Goal: Task Accomplishment & Management: Manage account settings

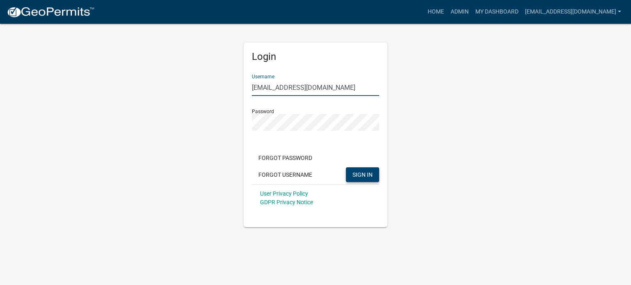
click at [366, 179] on button "SIGN IN" at bounding box center [362, 174] width 33 height 15
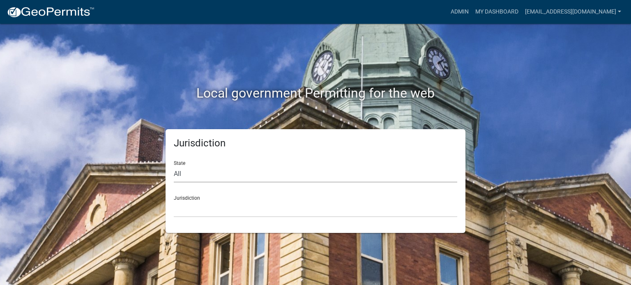
click at [181, 172] on select "All [US_STATE] [US_STATE] [US_STATE] [US_STATE] [US_STATE] [US_STATE] [US_STATE…" at bounding box center [315, 174] width 283 height 17
select select "[US_STATE]"
click at [174, 166] on select "All [US_STATE] [US_STATE] [US_STATE] [US_STATE] [US_STATE] [US_STATE] [US_STATE…" at bounding box center [315, 174] width 283 height 17
click at [202, 206] on select "[GEOGRAPHIC_DATA], [US_STATE] [GEOGRAPHIC_DATA], [US_STATE] [GEOGRAPHIC_DATA], …" at bounding box center [315, 209] width 283 height 17
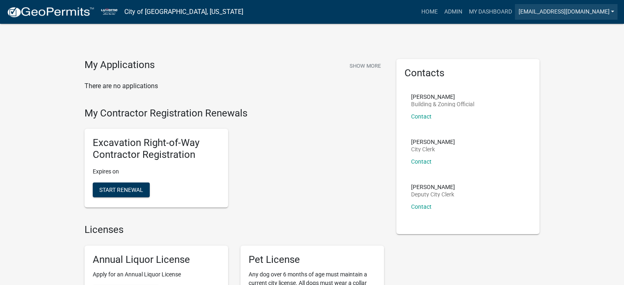
click at [530, 13] on link "[EMAIL_ADDRESS][DOMAIN_NAME]" at bounding box center [566, 12] width 103 height 16
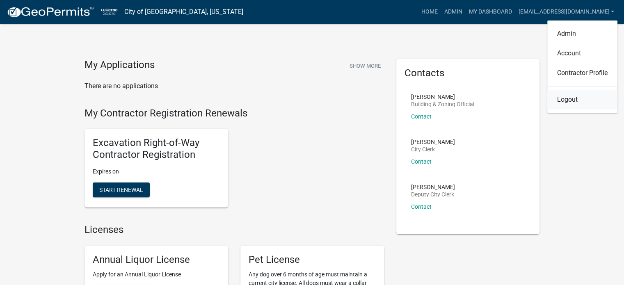
click at [569, 97] on link "Logout" at bounding box center [583, 100] width 70 height 20
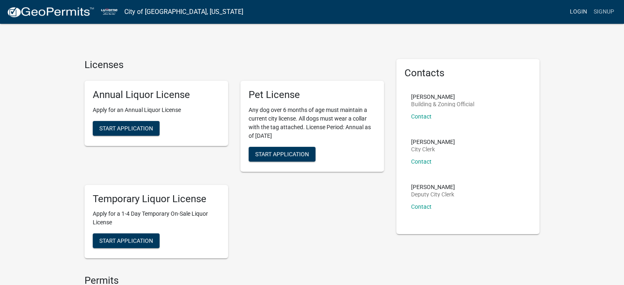
click at [577, 13] on link "Login" at bounding box center [579, 12] width 24 height 16
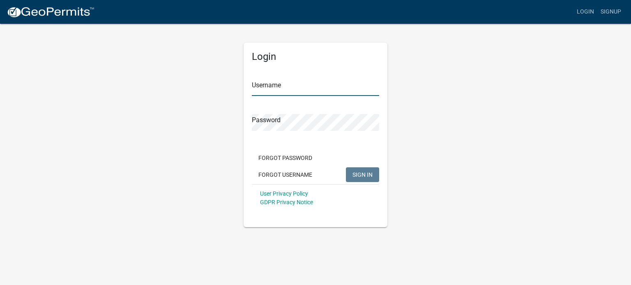
type input "[EMAIL_ADDRESS][DOMAIN_NAME]"
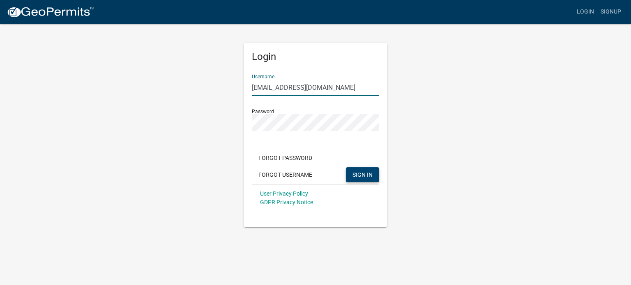
click at [367, 175] on span "SIGN IN" at bounding box center [362, 174] width 20 height 7
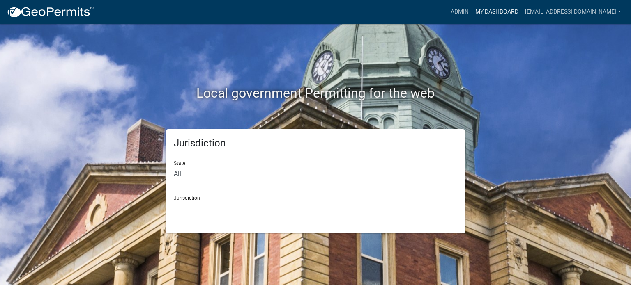
click at [472, 15] on link "My Dashboard" at bounding box center [497, 12] width 50 height 16
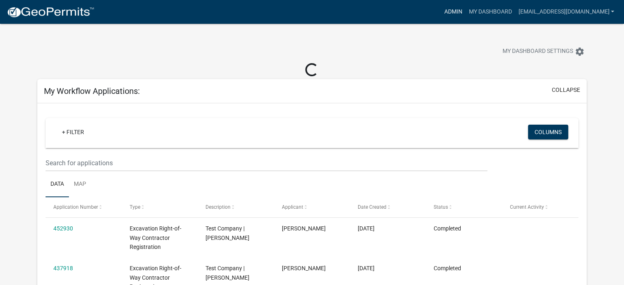
click at [441, 12] on link "Admin" at bounding box center [453, 12] width 25 height 16
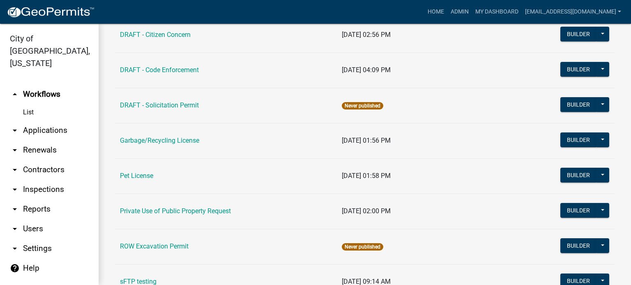
scroll to position [246, 0]
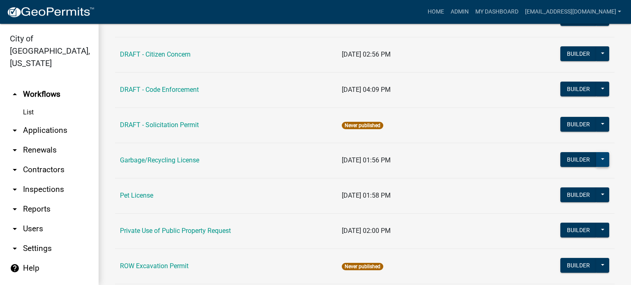
click at [596, 160] on button at bounding box center [602, 159] width 13 height 15
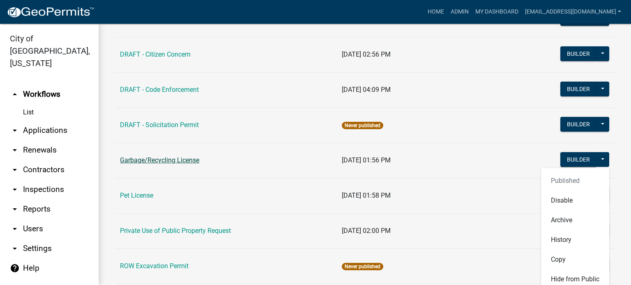
click at [190, 160] on link "Garbage/Recycling License" at bounding box center [159, 160] width 79 height 8
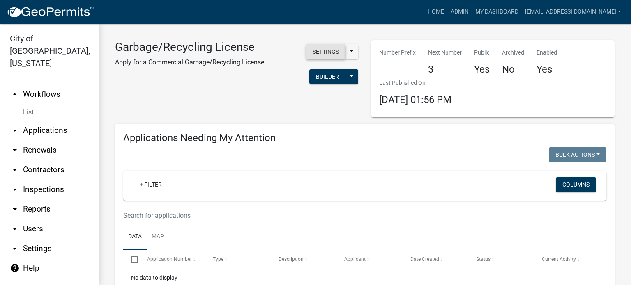
click at [332, 54] on button "Settings" at bounding box center [325, 51] width 39 height 15
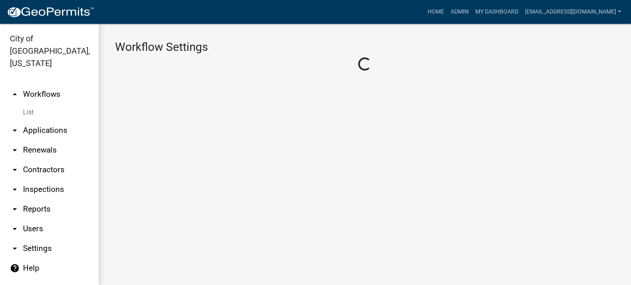
select select "1"
select select "115c87d9-a9d5-46ca-8e89-30a076647299"
select select "04f3bcd2-3b6a-4768-9c2e-3146598118c9"
select select "4"
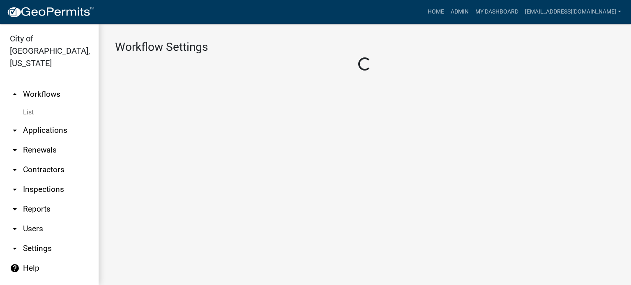
select select "1: Object"
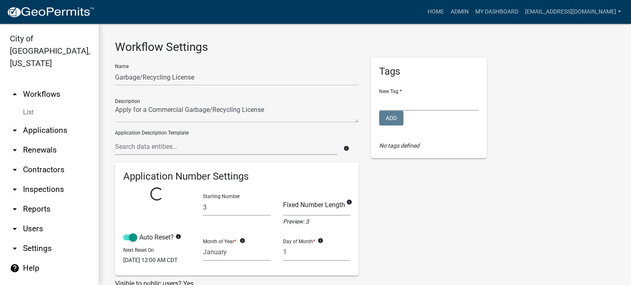
select select "3: 6bac67a8-939c-486f-89ab-2bcd0f369f3b"
select select
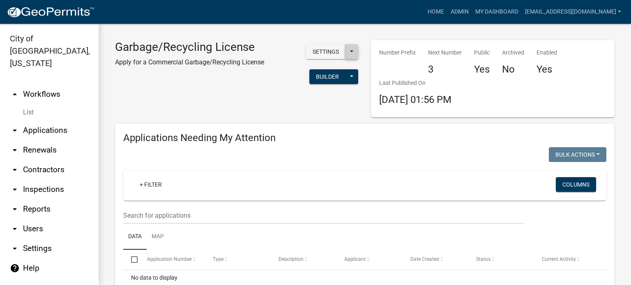
click at [353, 50] on button at bounding box center [351, 51] width 13 height 15
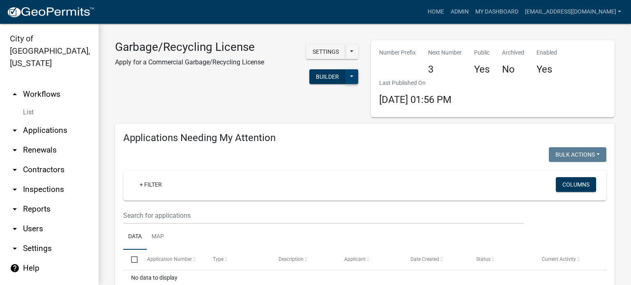
click at [348, 78] on button at bounding box center [351, 76] width 13 height 15
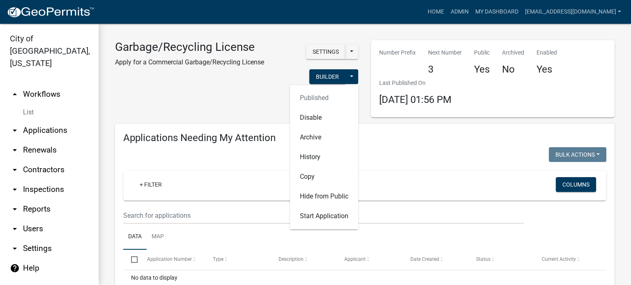
click at [365, 100] on div "Number Prefix Next Number 3 Public Yes Archived No Enabled Yes Last Published O…" at bounding box center [493, 78] width 256 height 77
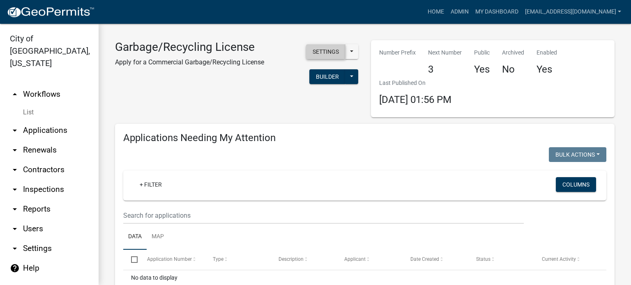
click at [330, 52] on button "Settings" at bounding box center [325, 51] width 39 height 15
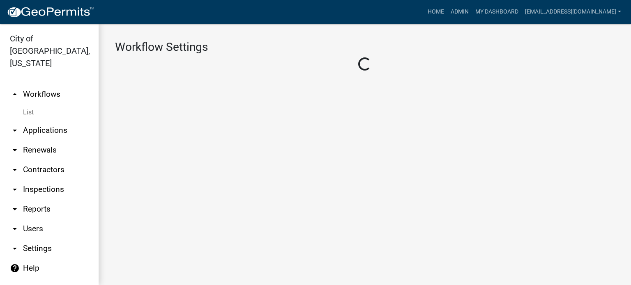
select select "1"
select select "115c87d9-a9d5-46ca-8e89-30a076647299"
select select "04f3bcd2-3b6a-4768-9c2e-3146598118c9"
select select "4"
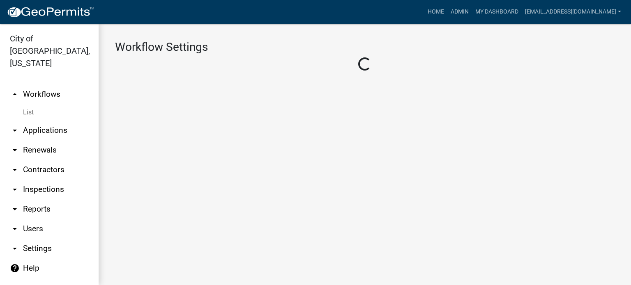
select select "1: Object"
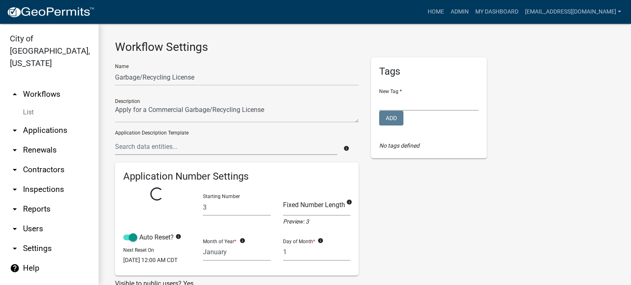
select select "3: 6bac67a8-939c-486f-89ab-2bcd0f369f3b"
select select
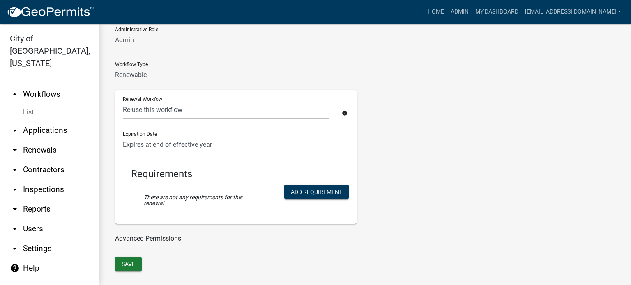
scroll to position [469, 0]
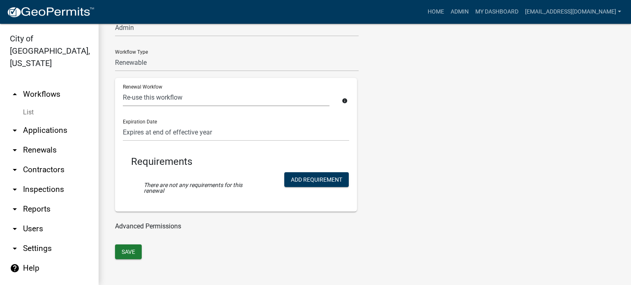
click at [141, 225] on link "Advanced Permissions" at bounding box center [148, 226] width 66 height 8
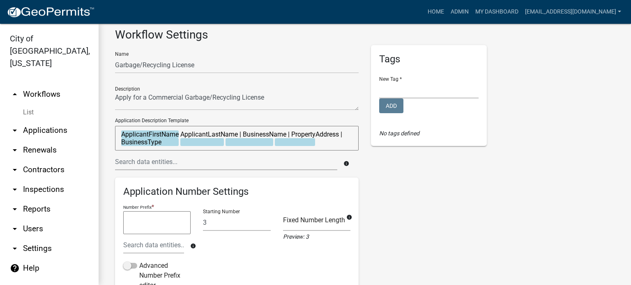
scroll to position [0, 0]
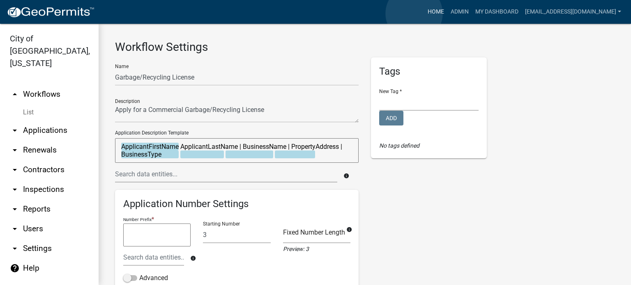
click at [424, 14] on link "Home" at bounding box center [435, 12] width 23 height 16
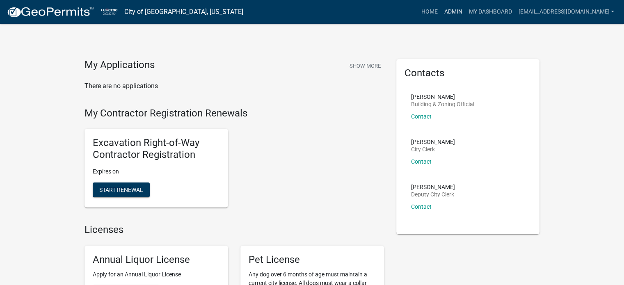
click at [441, 11] on link "Admin" at bounding box center [453, 12] width 25 height 16
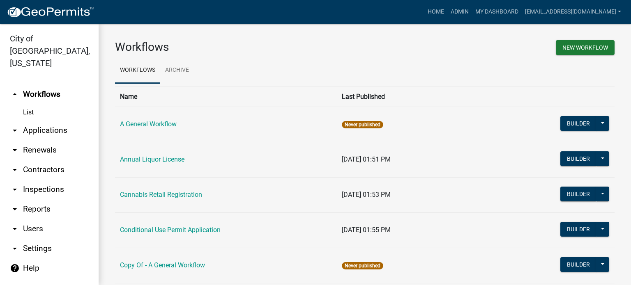
click at [14, 126] on icon "arrow_drop_down" at bounding box center [15, 131] width 10 height 10
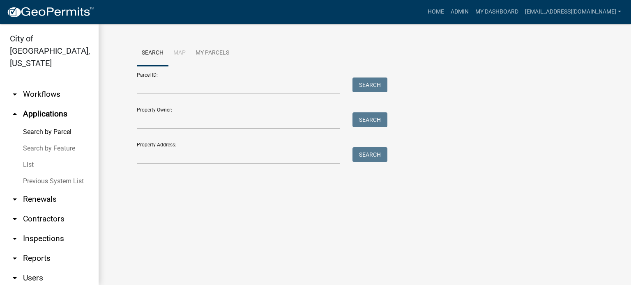
click at [44, 124] on link "Search by Parcel" at bounding box center [49, 132] width 99 height 16
click at [44, 140] on link "Search by Feature" at bounding box center [49, 148] width 99 height 16
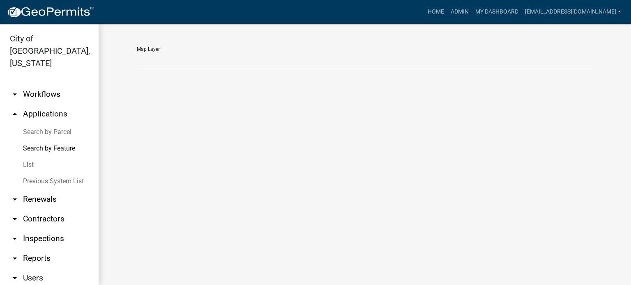
click at [48, 124] on link "Search by Parcel" at bounding box center [49, 132] width 99 height 16
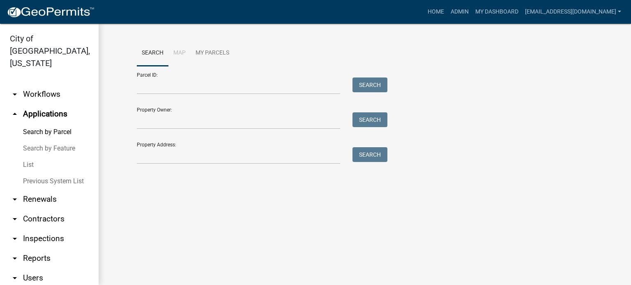
click at [181, 53] on li "Map" at bounding box center [179, 53] width 22 height 26
click at [207, 50] on link "My Parcels" at bounding box center [212, 53] width 44 height 26
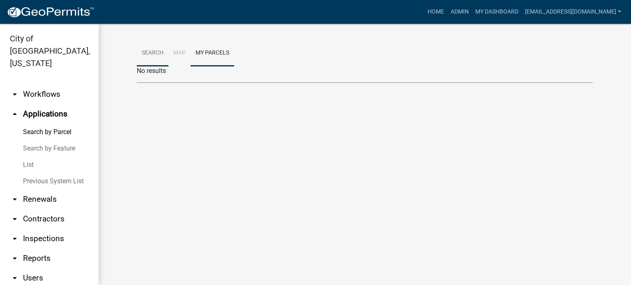
click at [145, 53] on link "Search" at bounding box center [153, 53] width 32 height 26
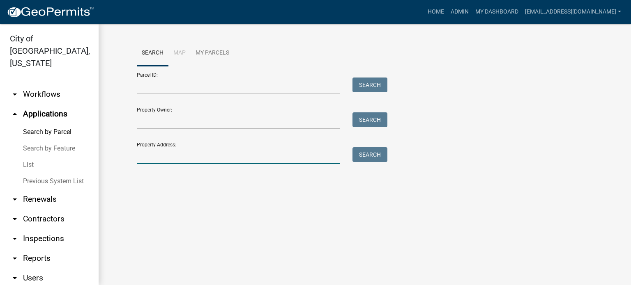
click at [187, 159] on input "Property Address:" at bounding box center [238, 155] width 203 height 17
type input "305"
click at [376, 160] on button "Search" at bounding box center [369, 154] width 35 height 15
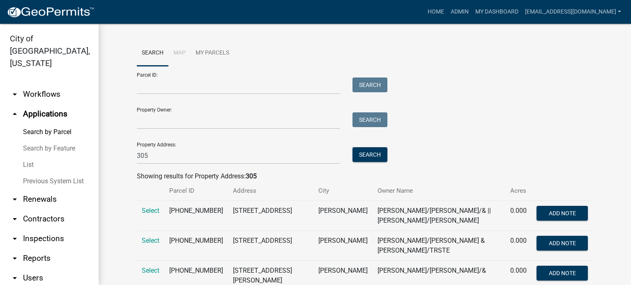
click at [173, 50] on li "Map" at bounding box center [179, 53] width 22 height 26
click at [31, 140] on link "Search by Feature" at bounding box center [49, 148] width 99 height 16
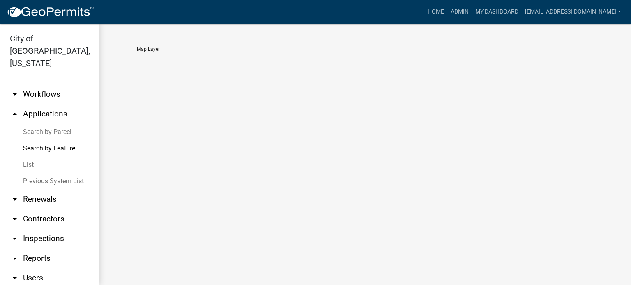
click at [170, 73] on div "Map Layer" at bounding box center [365, 57] width 468 height 35
click at [164, 60] on select "Map Layer" at bounding box center [365, 60] width 456 height 17
select select
click at [137, 52] on select "Map Layer" at bounding box center [365, 60] width 456 height 17
click at [139, 60] on select "Map Layer" at bounding box center [365, 60] width 456 height 17
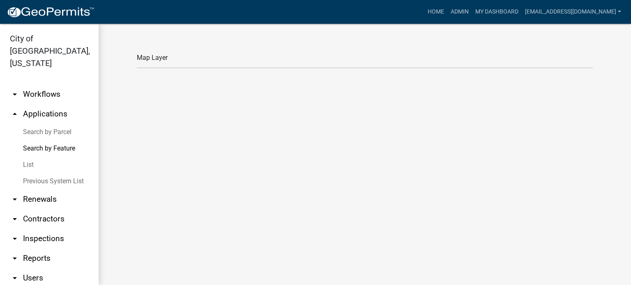
click at [41, 104] on link "arrow_drop_up Applications" at bounding box center [49, 114] width 99 height 20
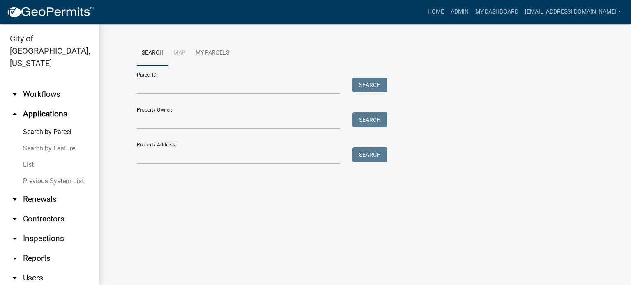
click at [15, 195] on icon "arrow_drop_down" at bounding box center [15, 200] width 10 height 10
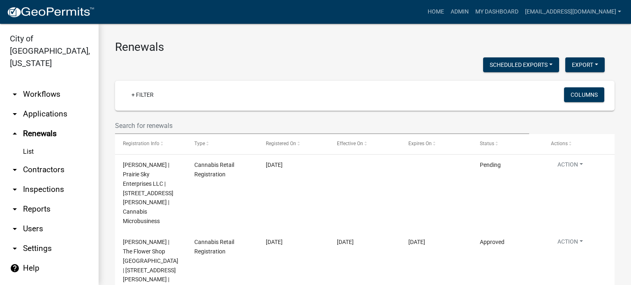
click at [15, 165] on icon "arrow_drop_down" at bounding box center [15, 170] width 10 height 10
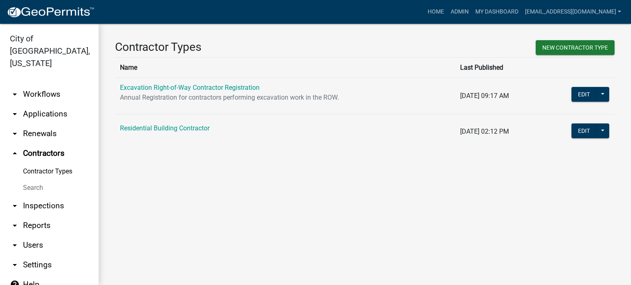
scroll to position [0, 0]
click at [16, 201] on icon "arrow_drop_down" at bounding box center [15, 206] width 10 height 10
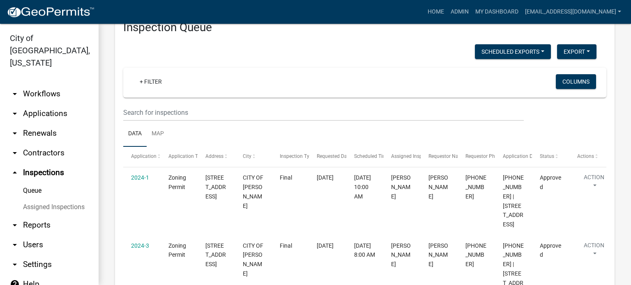
scroll to position [41, 0]
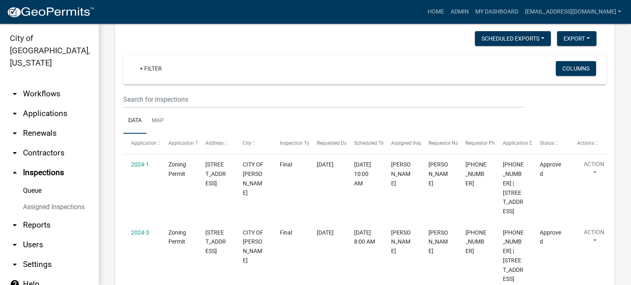
click at [40, 183] on link "Queue" at bounding box center [49, 191] width 99 height 16
click at [44, 199] on link "Assigned Inspections" at bounding box center [49, 207] width 99 height 16
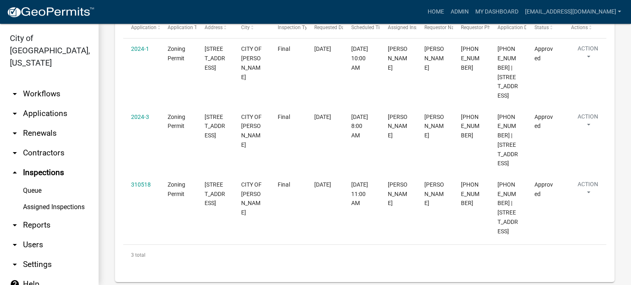
scroll to position [383, 0]
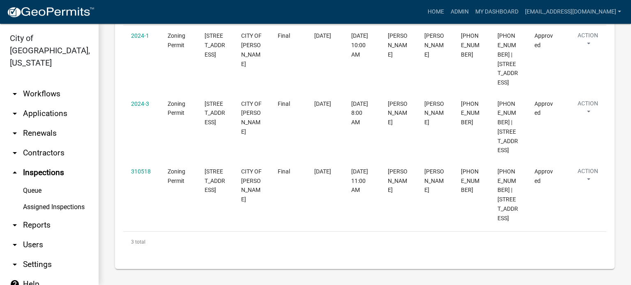
click at [15, 220] on icon "arrow_drop_down" at bounding box center [15, 225] width 10 height 10
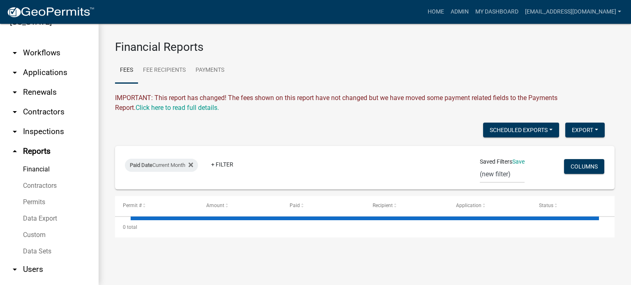
scroll to position [66, 0]
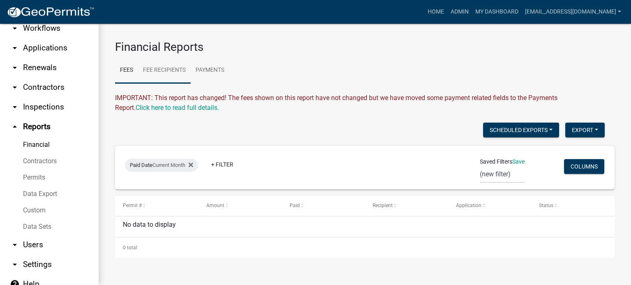
click at [149, 69] on link "Fee Recipients" at bounding box center [164, 70] width 53 height 26
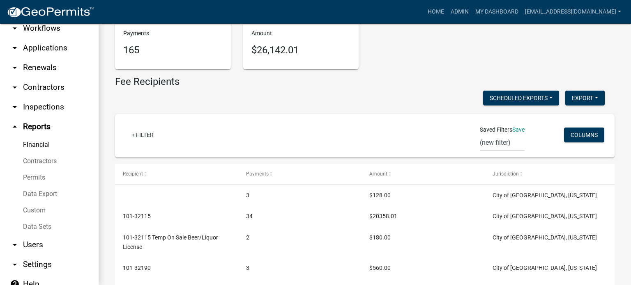
scroll to position [0, 0]
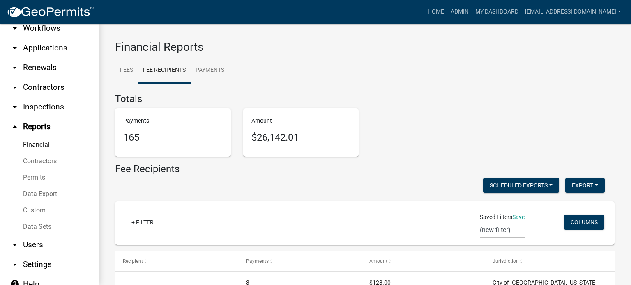
click at [56, 153] on link "Contractors" at bounding box center [49, 161] width 99 height 16
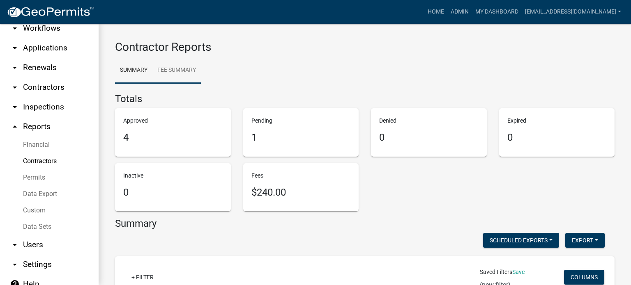
click at [161, 68] on link "Fee Summary" at bounding box center [176, 70] width 48 height 26
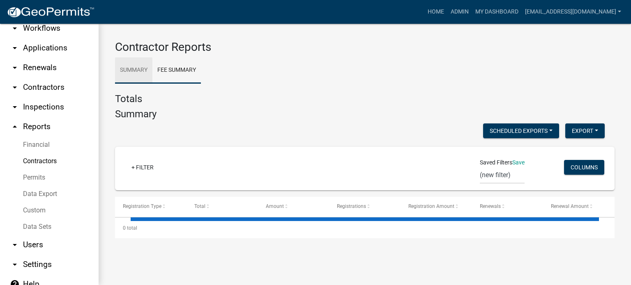
click at [134, 73] on link "Summary" at bounding box center [133, 70] width 37 height 26
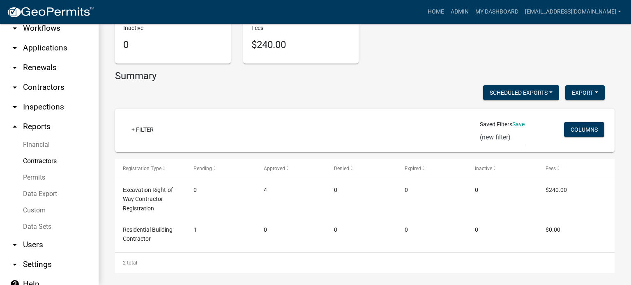
scroll to position [152, 0]
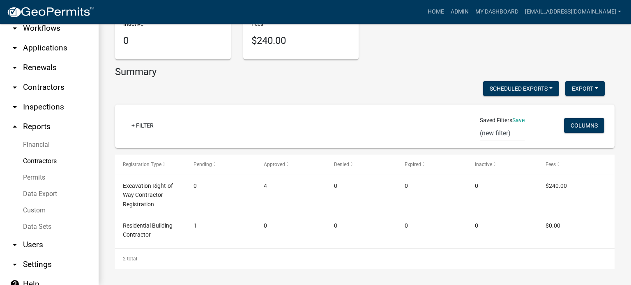
click at [110, 107] on div "Contractor Reports Summary Fee Summary Totals Approved 4 Pending 1 Denied 0 Exp…" at bounding box center [365, 79] width 532 height 414
click at [39, 153] on link "Contractors" at bounding box center [49, 161] width 99 height 16
click at [31, 170] on link "Permits" at bounding box center [49, 178] width 99 height 16
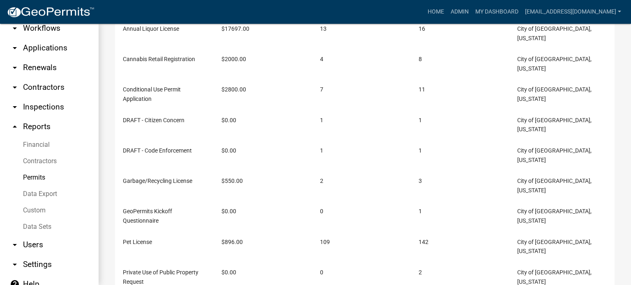
scroll to position [301, 0]
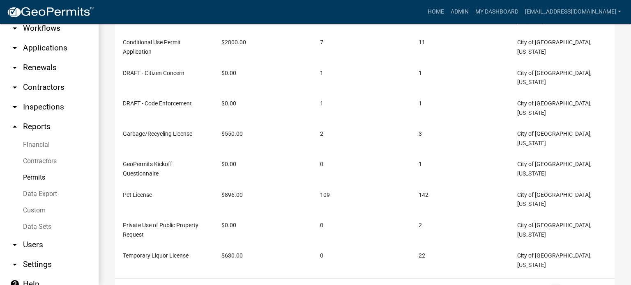
click at [46, 186] on link "Data Export" at bounding box center [49, 194] width 99 height 16
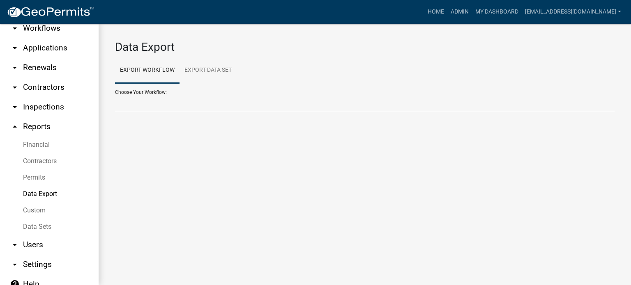
click at [36, 202] on link "Custom" at bounding box center [49, 210] width 99 height 16
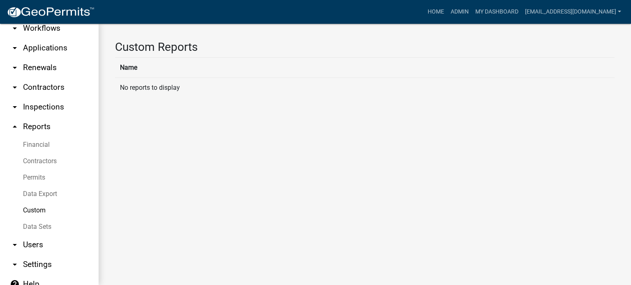
click at [33, 219] on link "Data Sets" at bounding box center [49, 227] width 99 height 16
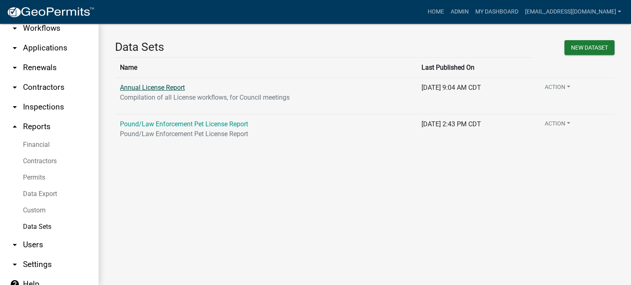
click at [143, 86] on link "Annual License Report" at bounding box center [152, 88] width 65 height 8
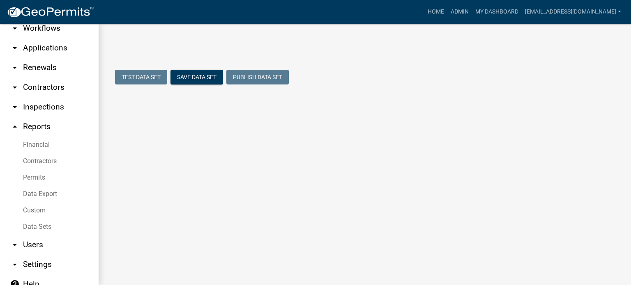
select select "Business Name"
select select "a5251156-87fb-488f-8d3a-bdafa62dadf0"
select select "6bac67a8-939c-486f-89ab-2bcd0f369f3b"
select select "4f5246d2-febf-4228-976c-c5c93b50e475"
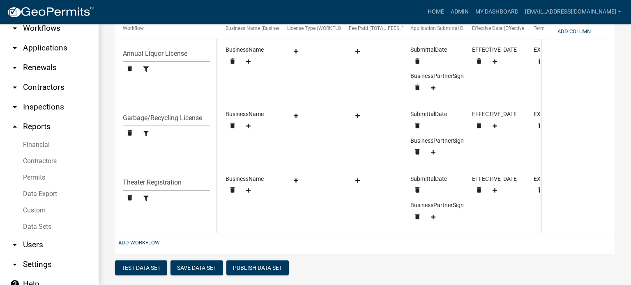
scroll to position [379, 0]
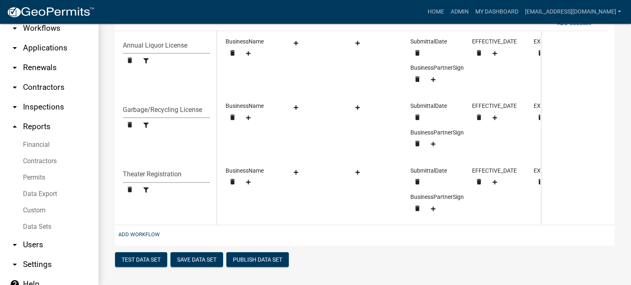
click at [15, 240] on icon "arrow_drop_down" at bounding box center [15, 245] width 10 height 10
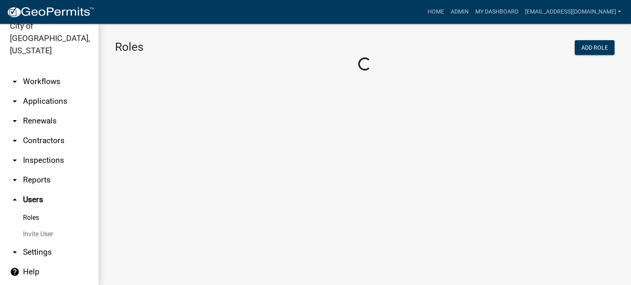
scroll to position [0, 0]
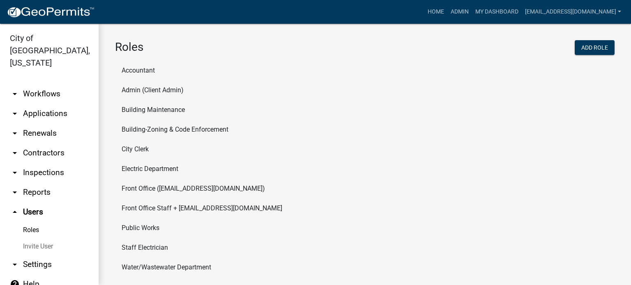
click at [26, 222] on link "Roles" at bounding box center [49, 230] width 99 height 16
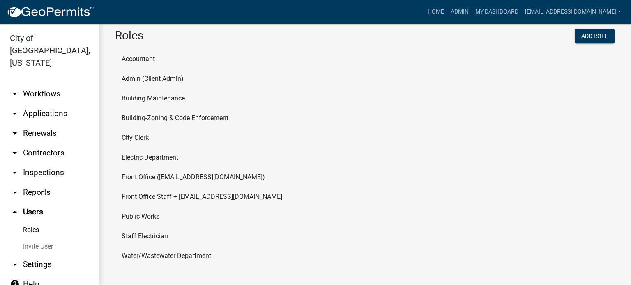
click at [135, 136] on li "City Clerk" at bounding box center [364, 138] width 499 height 20
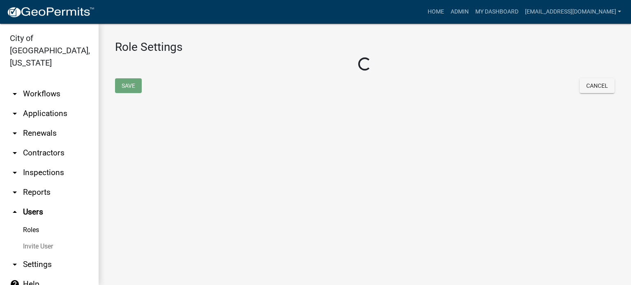
select select "5: purple"
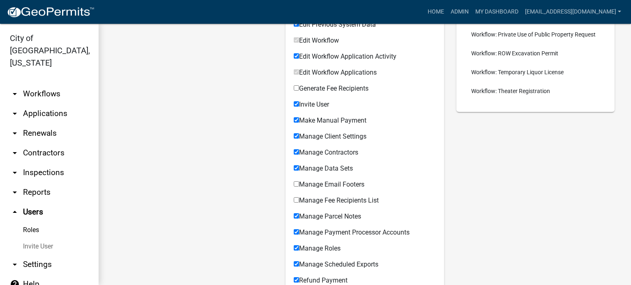
scroll to position [287, 0]
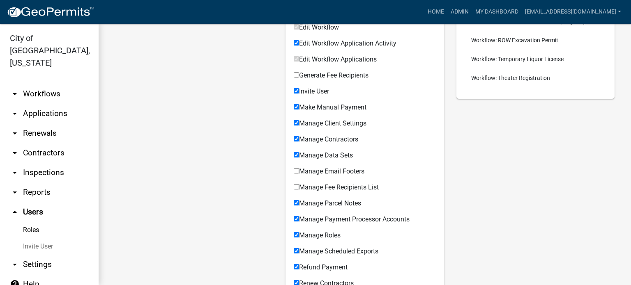
click at [295, 170] on input "Manage Email Footers" at bounding box center [296, 170] width 5 height 5
checkbox input "true"
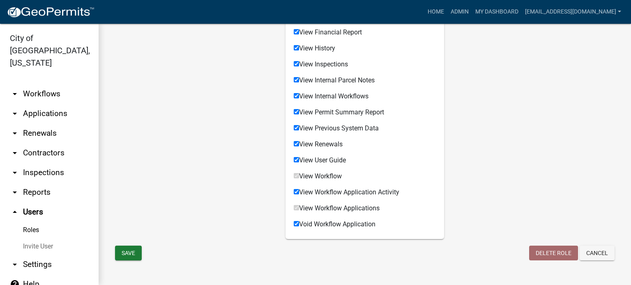
scroll to position [699, 0]
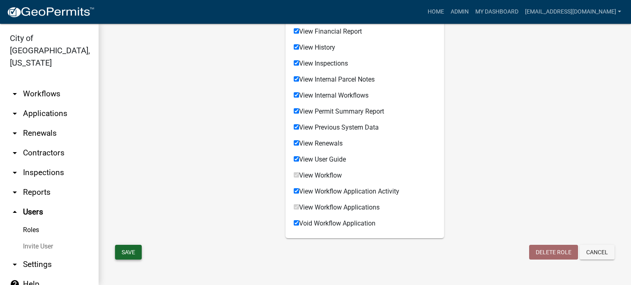
click at [133, 252] on button "Save" at bounding box center [128, 252] width 27 height 15
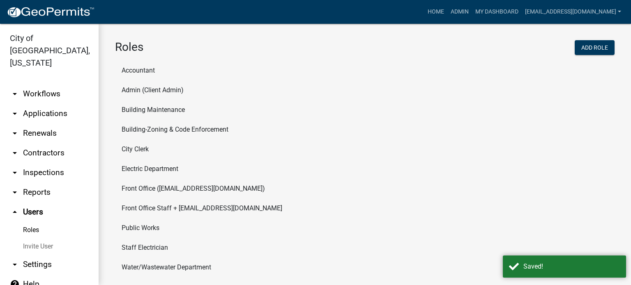
click at [145, 146] on li "City Clerk" at bounding box center [364, 150] width 499 height 20
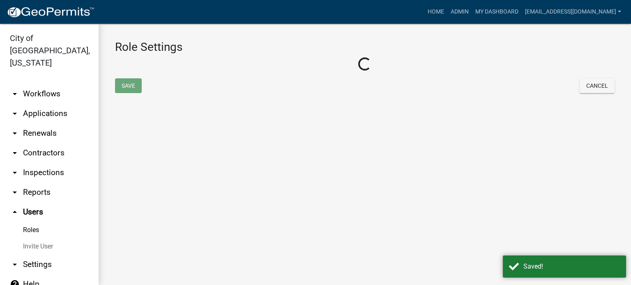
select select "5: purple"
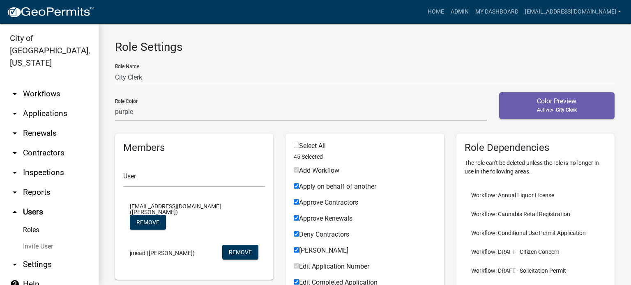
click at [47, 222] on link "Roles" at bounding box center [49, 230] width 99 height 16
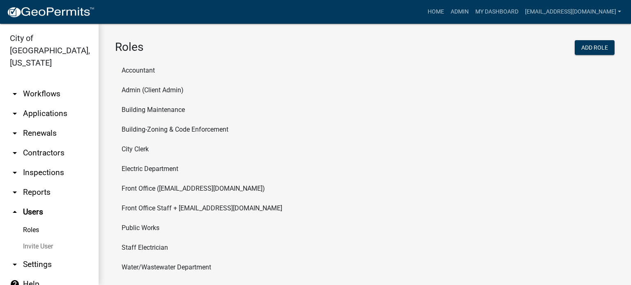
click at [40, 255] on link "arrow_drop_down Settings" at bounding box center [49, 265] width 99 height 20
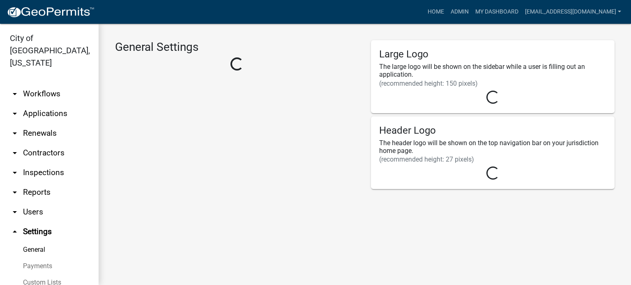
select select "04f3bcd2-3b6a-4768-9c2e-3146598118c9"
select select "MN"
select select "Central Standard Time"
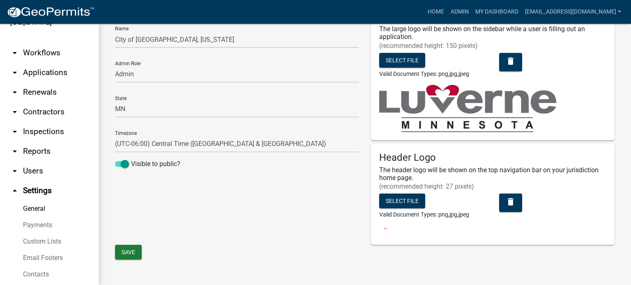
scroll to position [66, 0]
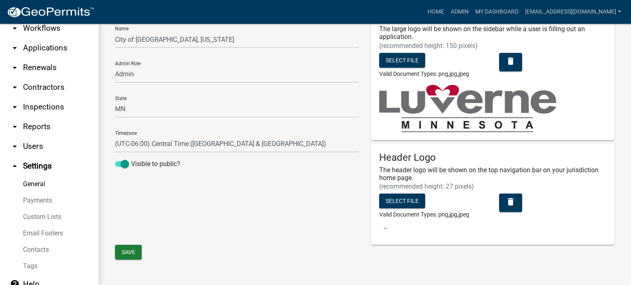
click at [30, 176] on link "General" at bounding box center [49, 184] width 99 height 16
click at [30, 193] on link "Payments" at bounding box center [49, 201] width 99 height 16
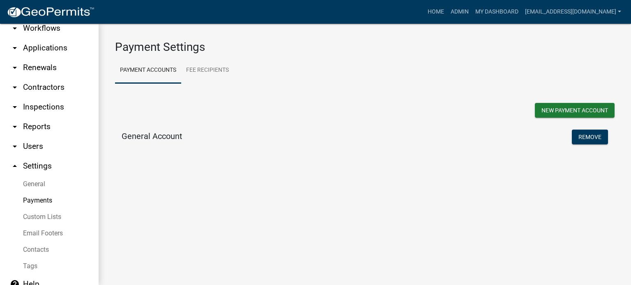
click at [43, 209] on link "Custom Lists" at bounding box center [49, 217] width 99 height 16
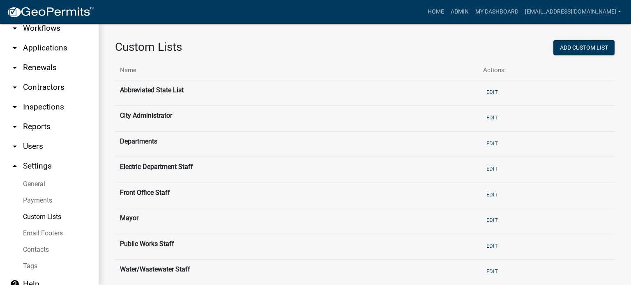
click at [159, 115] on th "City Administrator" at bounding box center [296, 119] width 363 height 26
click at [491, 118] on button "Edit" at bounding box center [492, 118] width 18 height 14
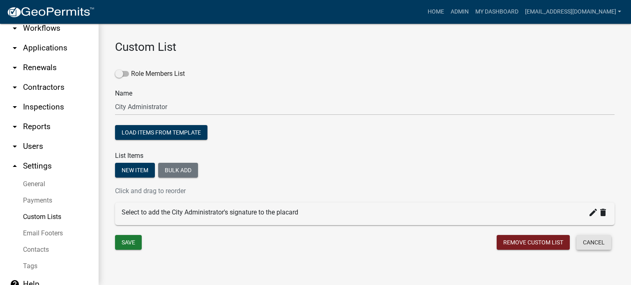
click at [576, 243] on button "Cancel" at bounding box center [593, 242] width 35 height 15
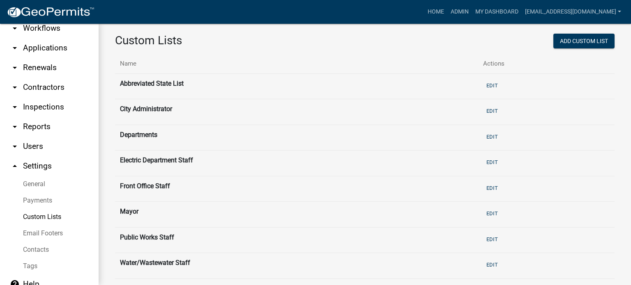
scroll to position [48, 0]
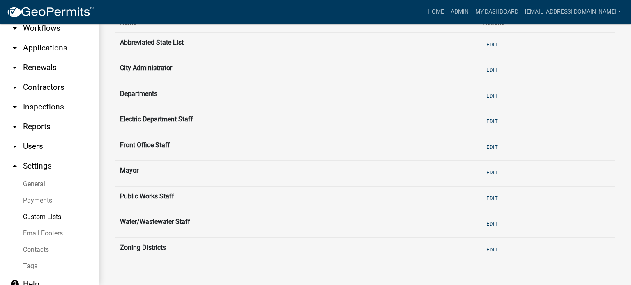
click at [54, 225] on link "Email Footers" at bounding box center [49, 233] width 99 height 16
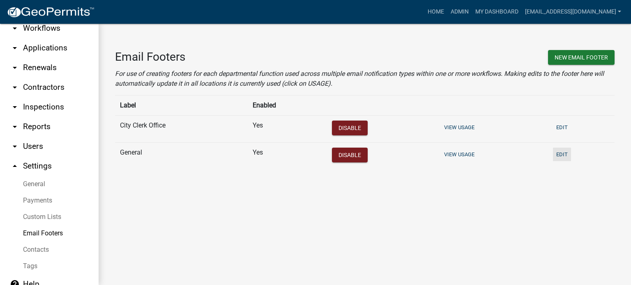
click at [563, 157] on button "Edit" at bounding box center [562, 155] width 18 height 14
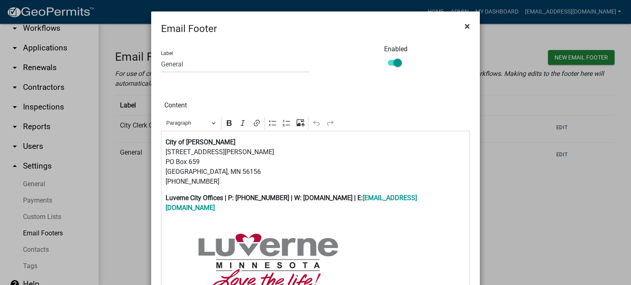
click at [465, 27] on span "×" at bounding box center [466, 26] width 5 height 11
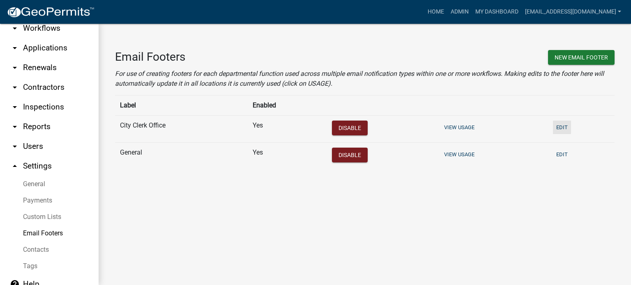
click at [558, 126] on button "Edit" at bounding box center [562, 128] width 18 height 14
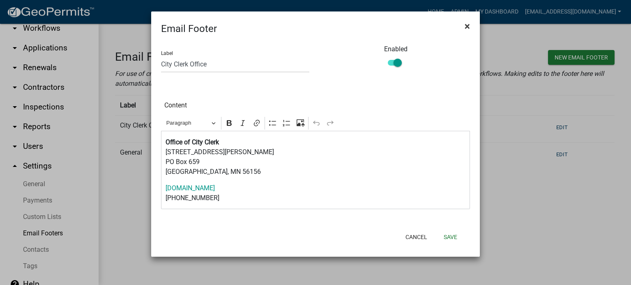
click at [469, 25] on span "×" at bounding box center [466, 26] width 5 height 11
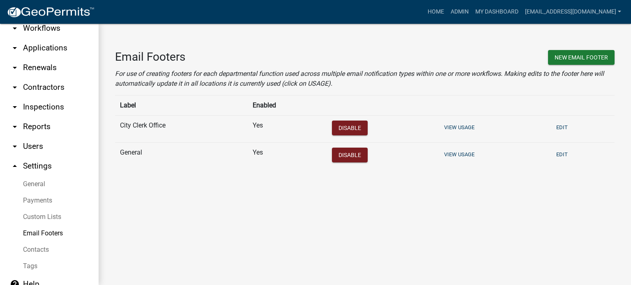
click at [40, 242] on link "Contacts" at bounding box center [49, 250] width 99 height 16
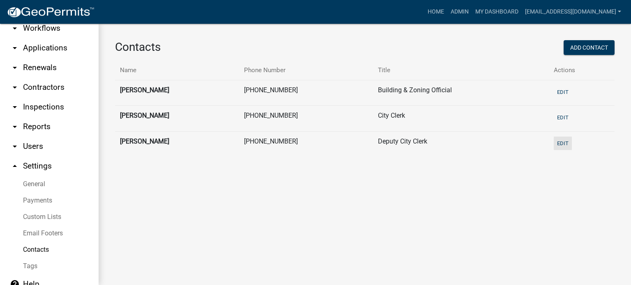
click at [561, 143] on button "Edit" at bounding box center [562, 144] width 18 height 14
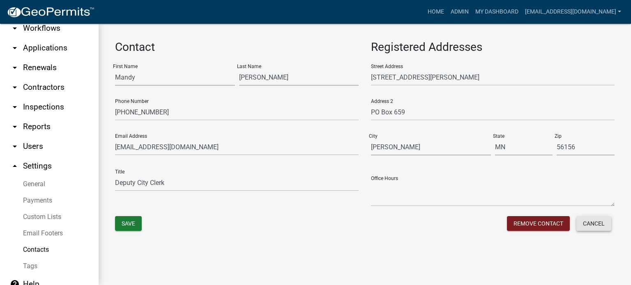
click at [589, 223] on button "Cancel" at bounding box center [593, 223] width 35 height 15
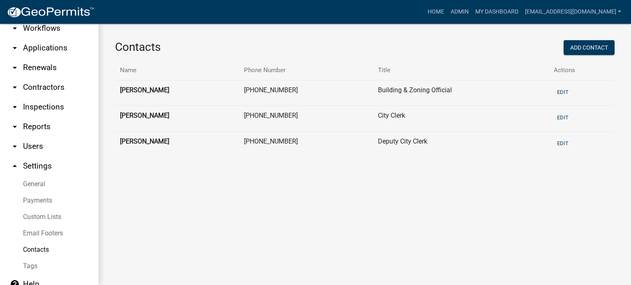
click at [28, 258] on link "Tags" at bounding box center [49, 266] width 99 height 16
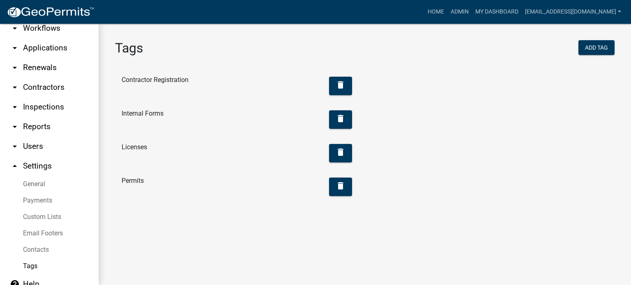
click at [135, 149] on li "Licenses delete" at bounding box center [236, 155] width 243 height 34
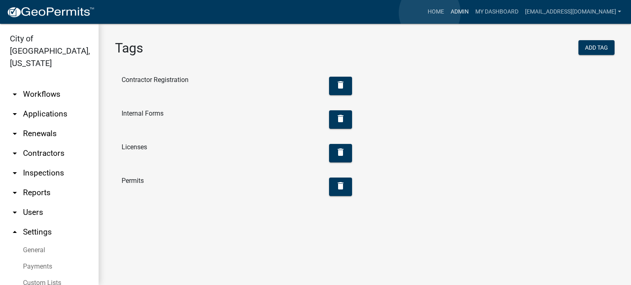
click at [447, 13] on link "Admin" at bounding box center [459, 12] width 25 height 16
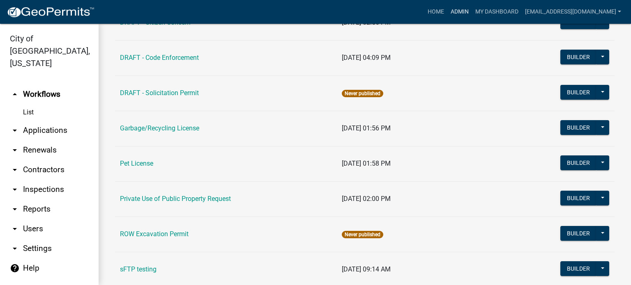
scroll to position [267, 0]
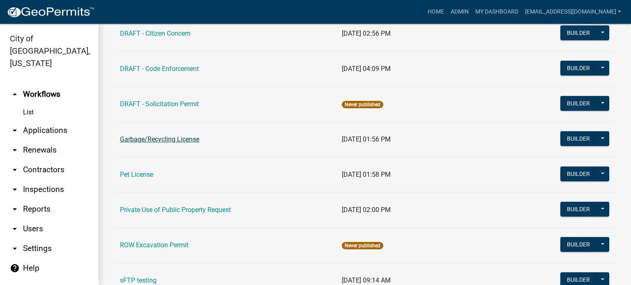
click at [193, 139] on link "Garbage/Recycling License" at bounding box center [159, 139] width 79 height 8
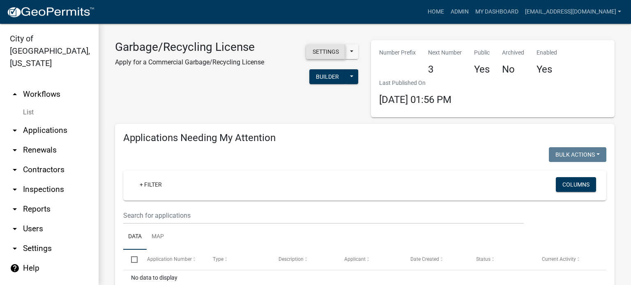
click at [325, 50] on button "Settings" at bounding box center [325, 51] width 39 height 15
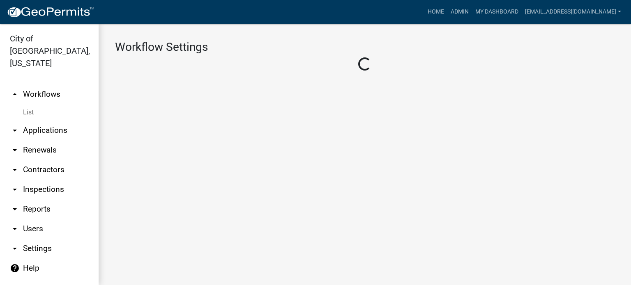
select select "1"
select select "115c87d9-a9d5-46ca-8e89-30a076647299"
select select "04f3bcd2-3b6a-4768-9c2e-3146598118c9"
select select "4"
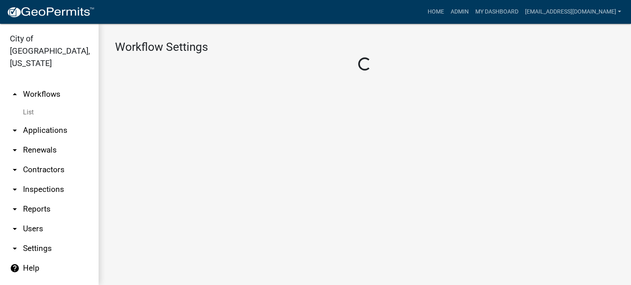
select select "3: 6bac67a8-939c-486f-89ab-2bcd0f369f3b"
select select "1: Object"
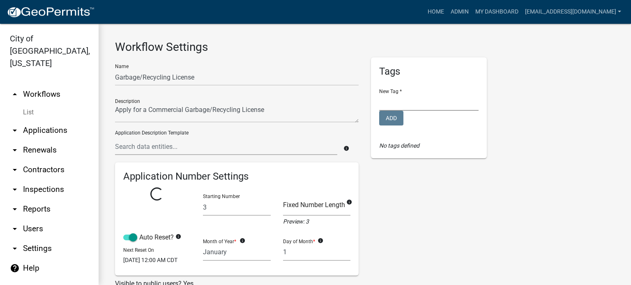
click at [397, 102] on select "Contractor Registration Internal Forms Licenses Permits" at bounding box center [428, 102] width 99 height 17
select select "dfa3f13a-fb9c-4c4c-bbc9-264f91731d53"
click at [379, 94] on select "Contractor Registration Internal Forms Licenses Permits" at bounding box center [428, 102] width 99 height 17
click at [394, 116] on button "Add" at bounding box center [391, 118] width 24 height 15
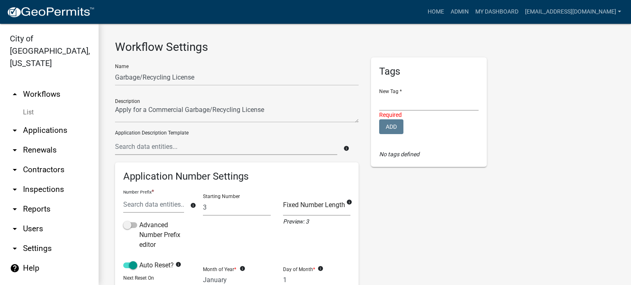
click at [351, 66] on div "Name Garbage/Recycling License" at bounding box center [236, 71] width 243 height 28
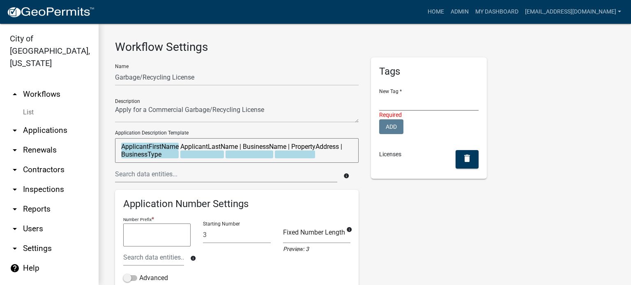
click at [406, 100] on select "Contractor Registration Internal Forms Licenses Permits" at bounding box center [428, 102] width 99 height 17
select select "dfa3f13a-fb9c-4c4c-bbc9-264f91731d53"
click at [379, 94] on select "Contractor Registration Internal Forms Licenses Permits" at bounding box center [428, 102] width 99 height 17
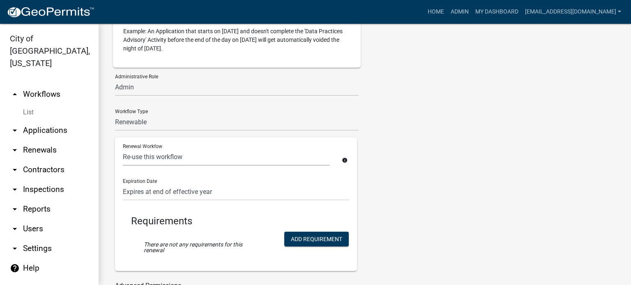
scroll to position [469, 0]
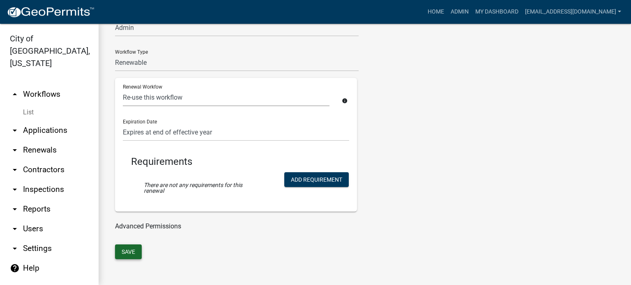
click at [118, 256] on button "Save" at bounding box center [128, 252] width 27 height 15
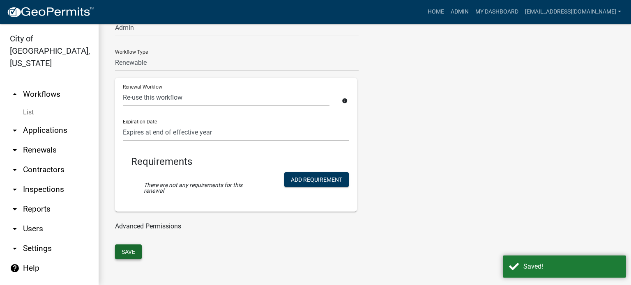
select select "9: 6bac67a8-939c-486f-89ab-2bcd0f369f3b"
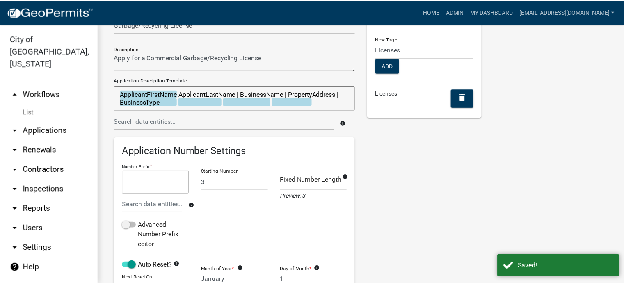
scroll to position [0, 0]
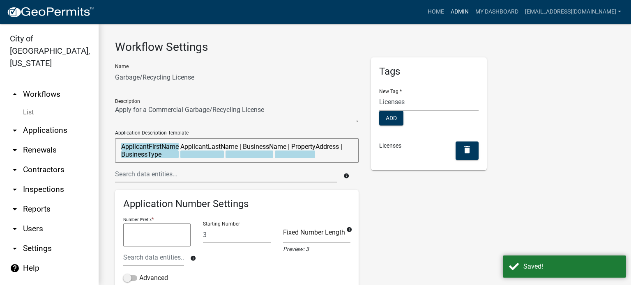
click at [447, 16] on link "Admin" at bounding box center [459, 12] width 25 height 16
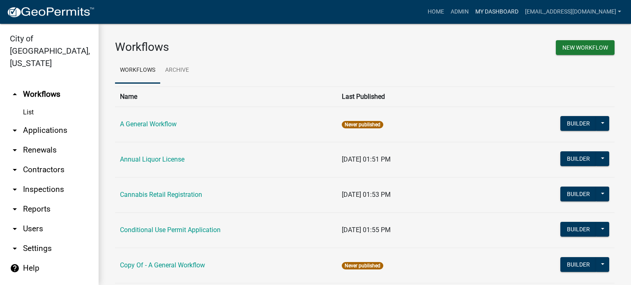
click at [480, 9] on link "My Dashboard" at bounding box center [497, 12] width 50 height 16
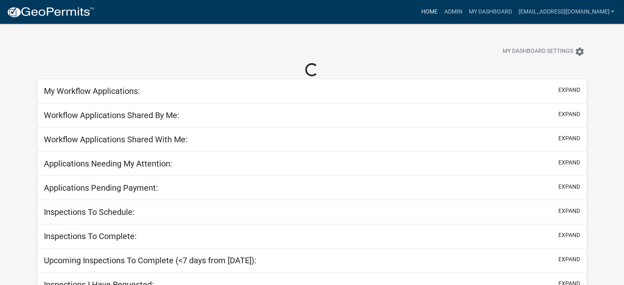
click at [418, 12] on link "Home" at bounding box center [429, 12] width 23 height 16
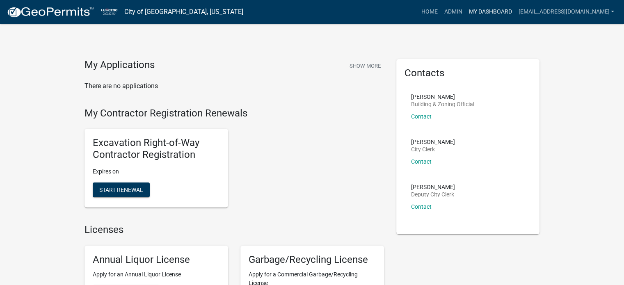
click at [465, 9] on link "My Dashboard" at bounding box center [490, 12] width 50 height 16
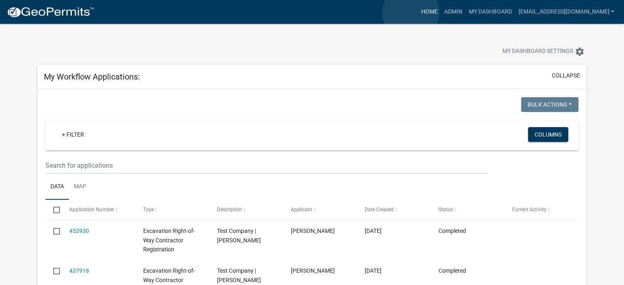
click at [418, 13] on link "Home" at bounding box center [429, 12] width 23 height 16
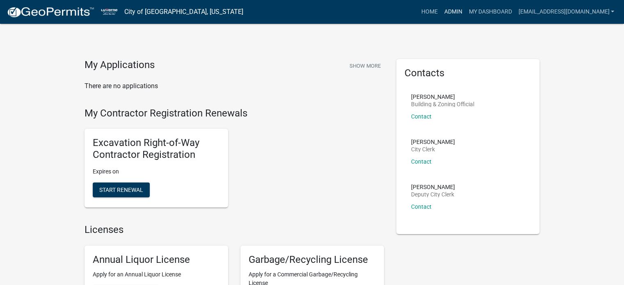
click at [441, 9] on link "Admin" at bounding box center [453, 12] width 25 height 16
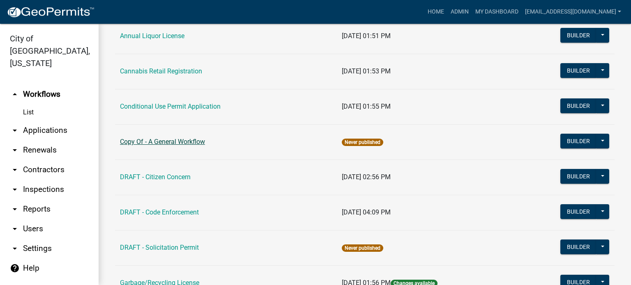
scroll to position [82, 0]
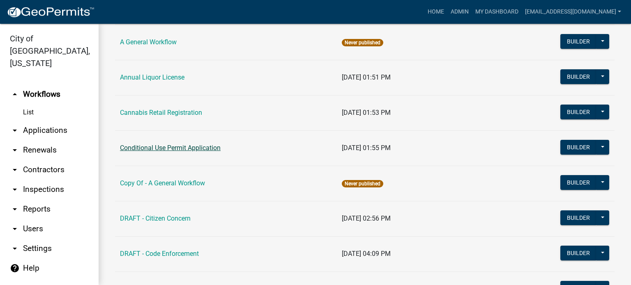
click at [180, 147] on link "Conditional Use Permit Application" at bounding box center [170, 148] width 101 height 8
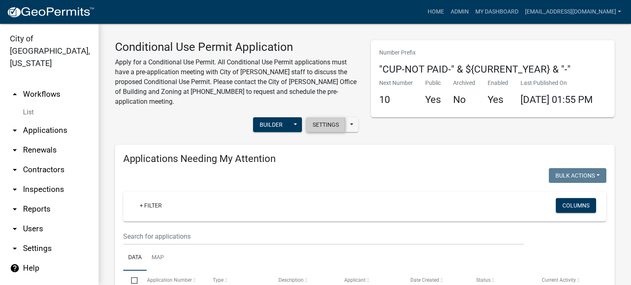
click at [329, 117] on button "Settings" at bounding box center [325, 124] width 39 height 15
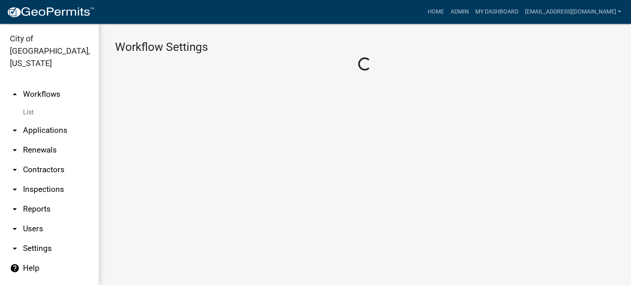
select select "1"
select select "2fdccdfa-7728-4211-88ce-e4301666c427"
select select "04f3bcd2-3b6a-4768-9c2e-3146598118c9"
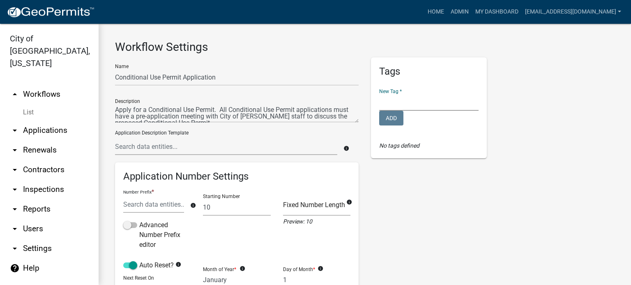
click at [405, 101] on select "Contractor Registration Internal Forms Licenses Permits" at bounding box center [428, 102] width 99 height 17
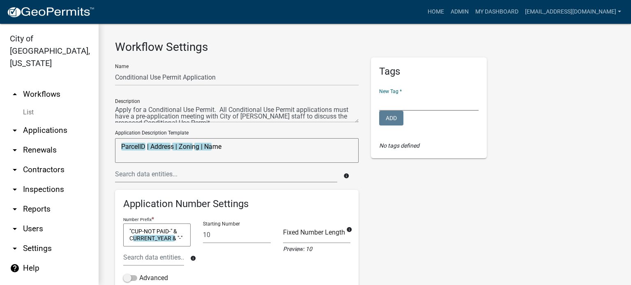
select select "ddf7a6c1-cfa5-4634-b318-7022185710c1"
click at [379, 94] on select "Contractor Registration Internal Forms Licenses Permits" at bounding box center [428, 102] width 99 height 17
click at [387, 120] on button "Add" at bounding box center [391, 118] width 24 height 15
select select
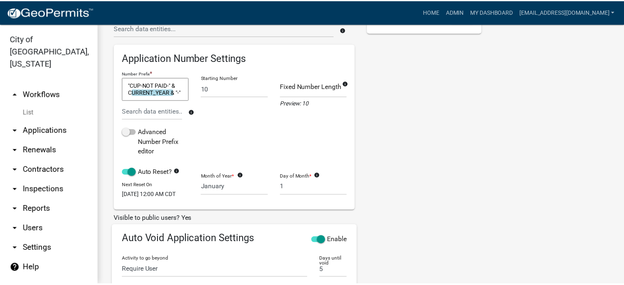
scroll to position [325, 0]
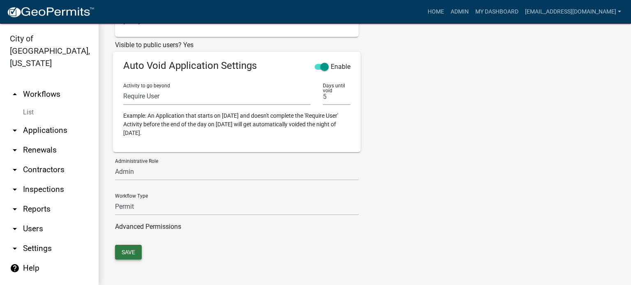
click at [129, 254] on button "Save" at bounding box center [128, 252] width 27 height 15
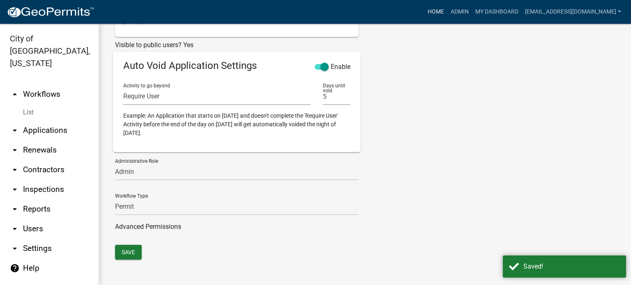
click at [424, 14] on link "Home" at bounding box center [435, 12] width 23 height 16
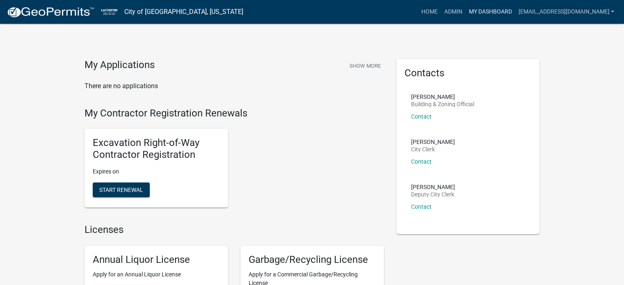
click at [473, 12] on link "My Dashboard" at bounding box center [490, 12] width 50 height 16
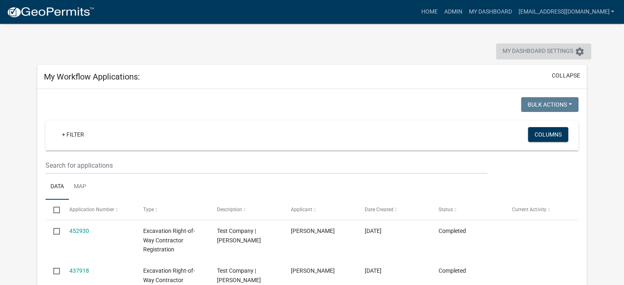
click at [578, 53] on icon "settings" at bounding box center [580, 52] width 10 height 10
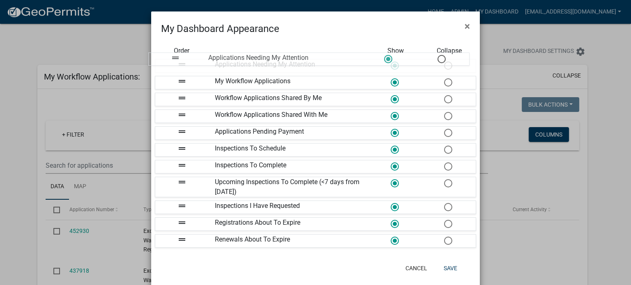
drag, startPoint x: 247, startPoint y: 117, endPoint x: 244, endPoint y: 61, distance: 55.9
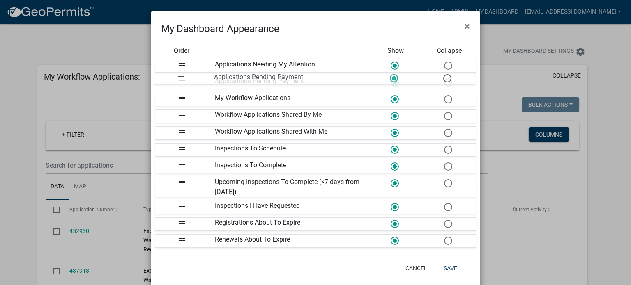
drag, startPoint x: 243, startPoint y: 132, endPoint x: 246, endPoint y: 79, distance: 53.0
click at [447, 261] on button "Save" at bounding box center [450, 268] width 27 height 15
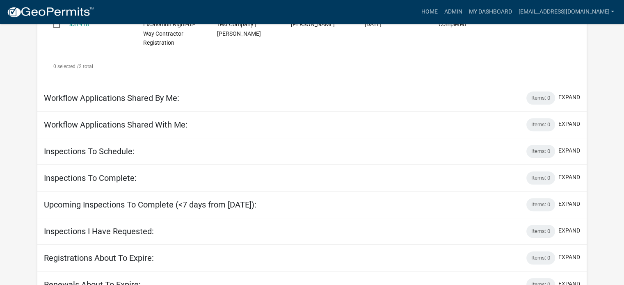
scroll to position [312, 0]
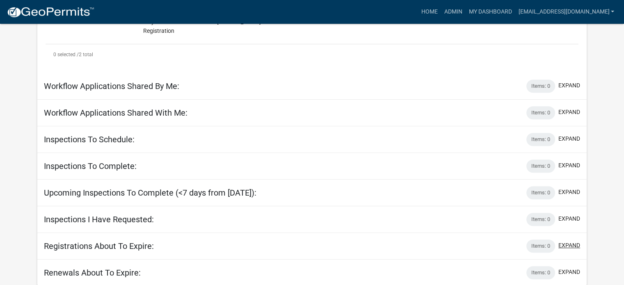
click at [566, 243] on button "expand" at bounding box center [570, 245] width 22 height 9
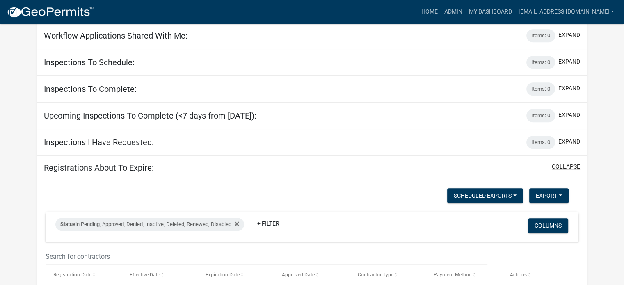
scroll to position [394, 0]
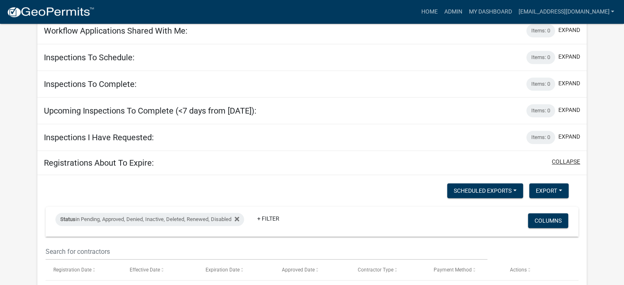
click at [559, 160] on button "collapse" at bounding box center [566, 162] width 28 height 9
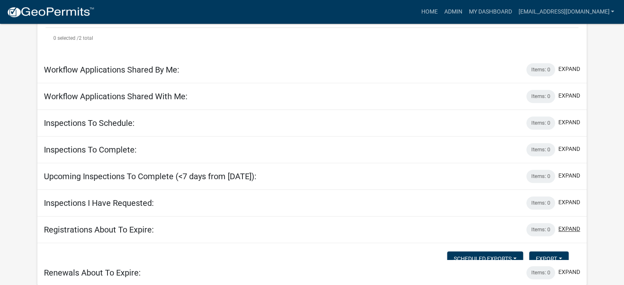
scroll to position [312, 0]
